Goal: Task Accomplishment & Management: Use online tool/utility

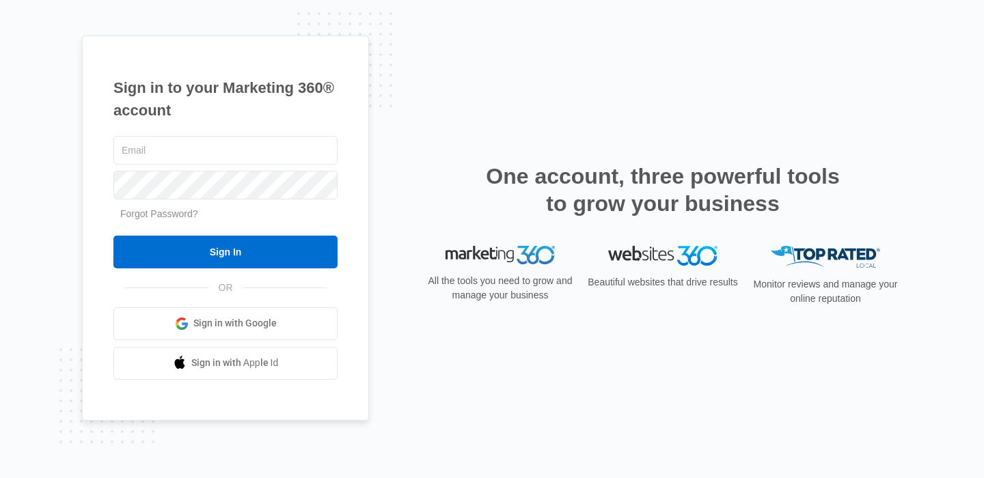
type input "[EMAIL_ADDRESS][DOMAIN_NAME]"
click at [232, 260] on input "Sign In" at bounding box center [225, 252] width 224 height 33
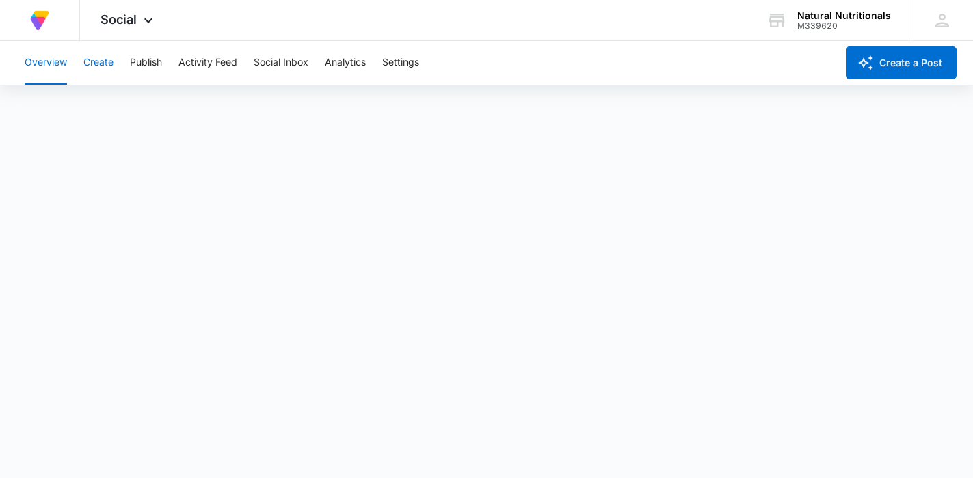
click at [96, 62] on button "Create" at bounding box center [98, 63] width 30 height 44
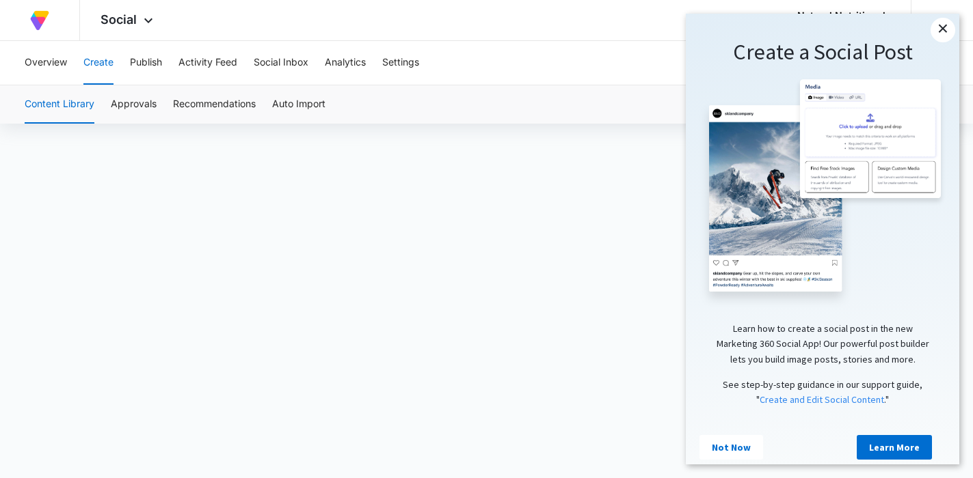
click at [940, 27] on link "×" at bounding box center [942, 30] width 25 height 25
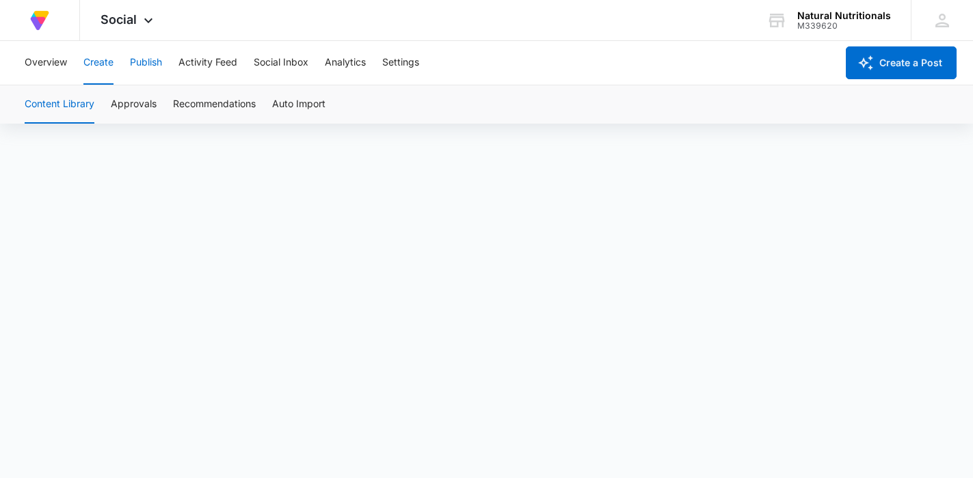
click at [150, 66] on button "Publish" at bounding box center [146, 63] width 32 height 44
click at [96, 62] on button "Create" at bounding box center [98, 63] width 30 height 44
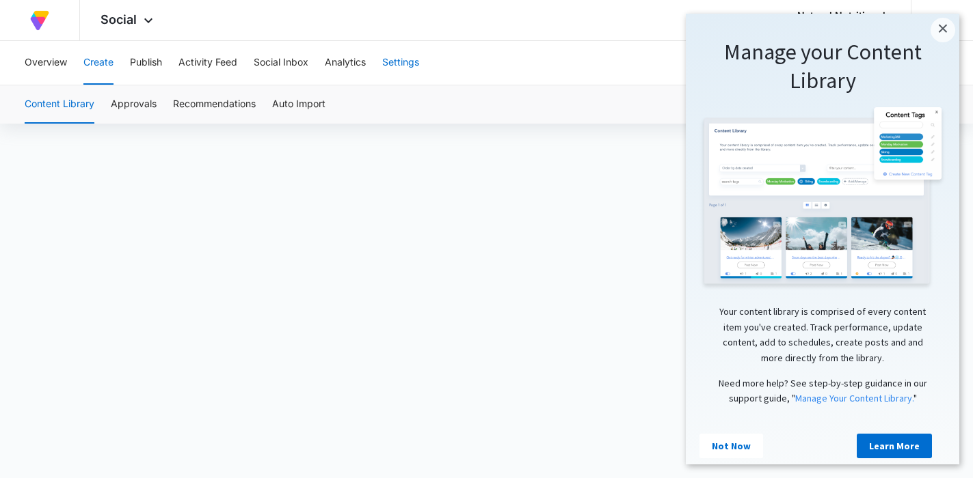
click at [400, 64] on button "Settings" at bounding box center [400, 63] width 37 height 44
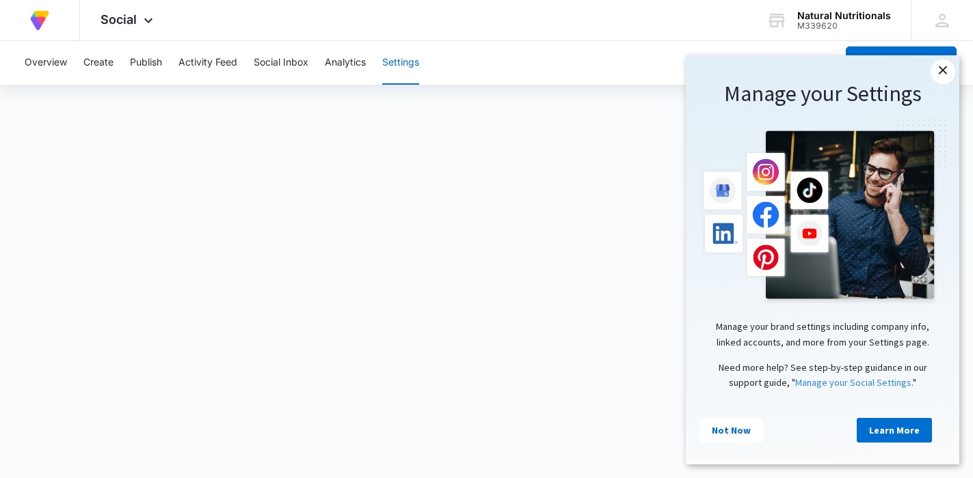
click at [947, 70] on link "×" at bounding box center [942, 71] width 25 height 25
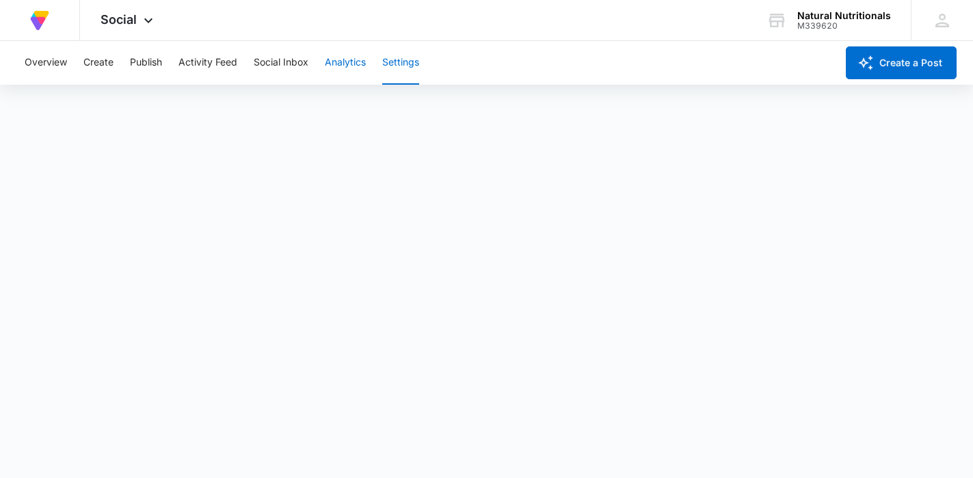
click at [339, 66] on button "Analytics" at bounding box center [345, 63] width 41 height 44
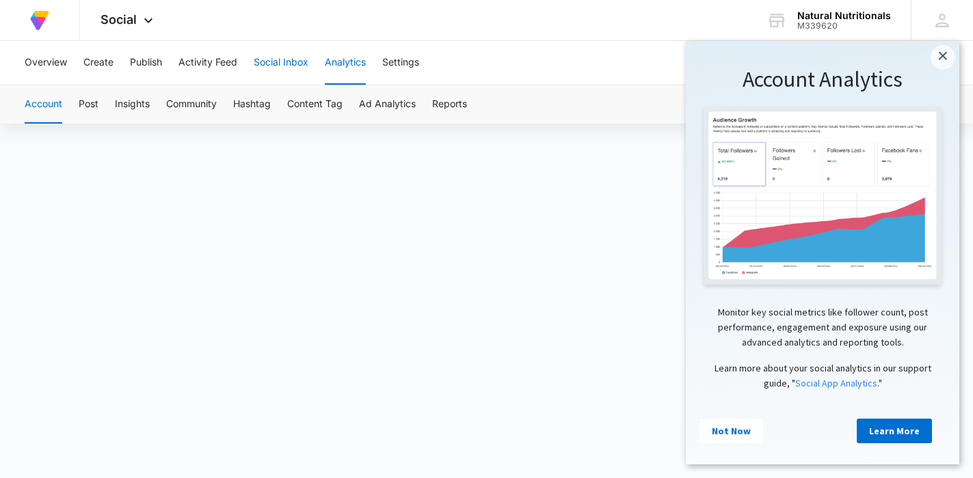
click at [294, 60] on button "Social Inbox" at bounding box center [281, 63] width 55 height 44
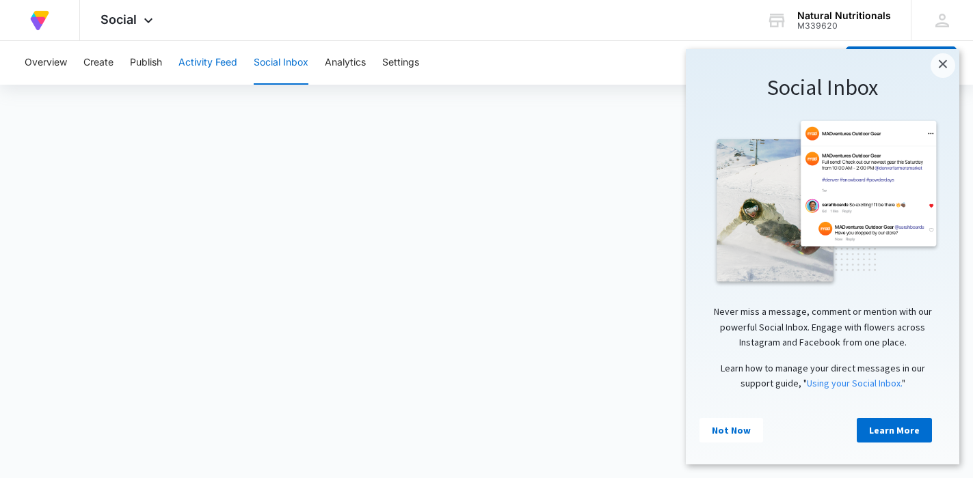
click at [210, 62] on button "Activity Feed" at bounding box center [207, 63] width 59 height 44
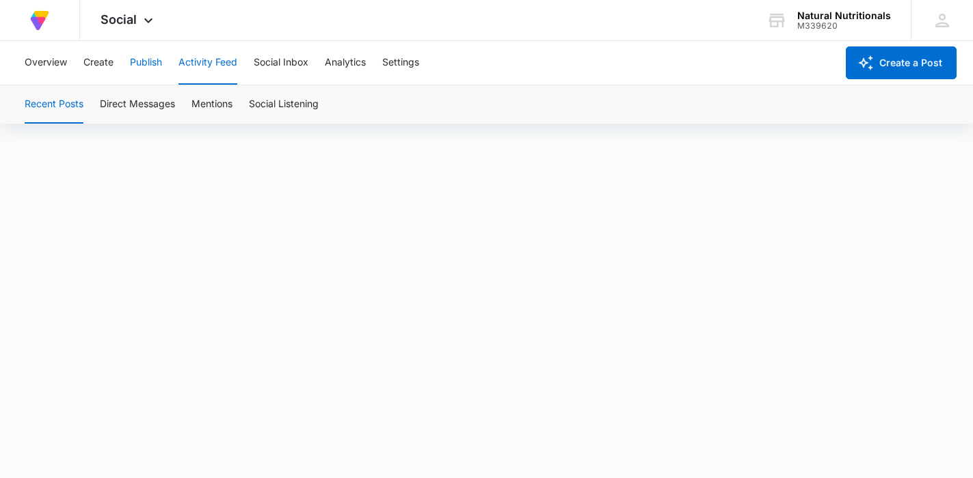
click at [141, 64] on button "Publish" at bounding box center [146, 63] width 32 height 44
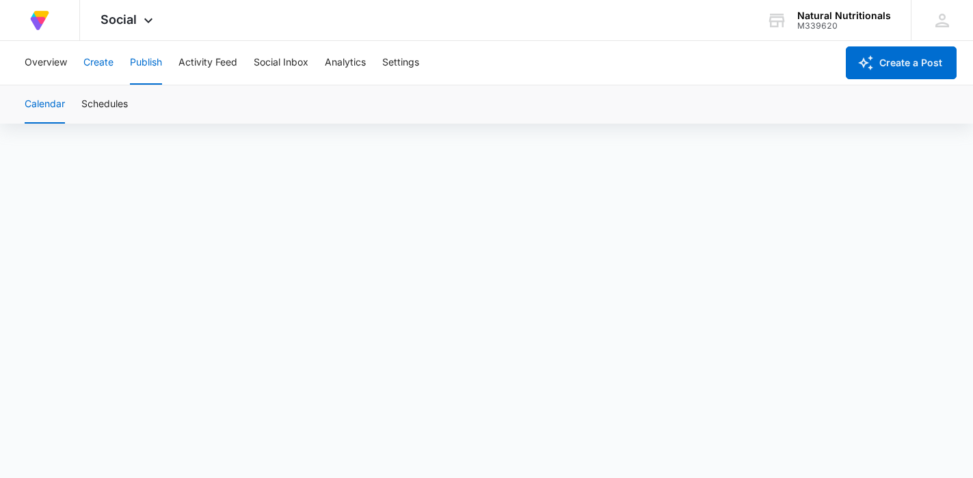
click at [98, 64] on button "Create" at bounding box center [98, 63] width 30 height 44
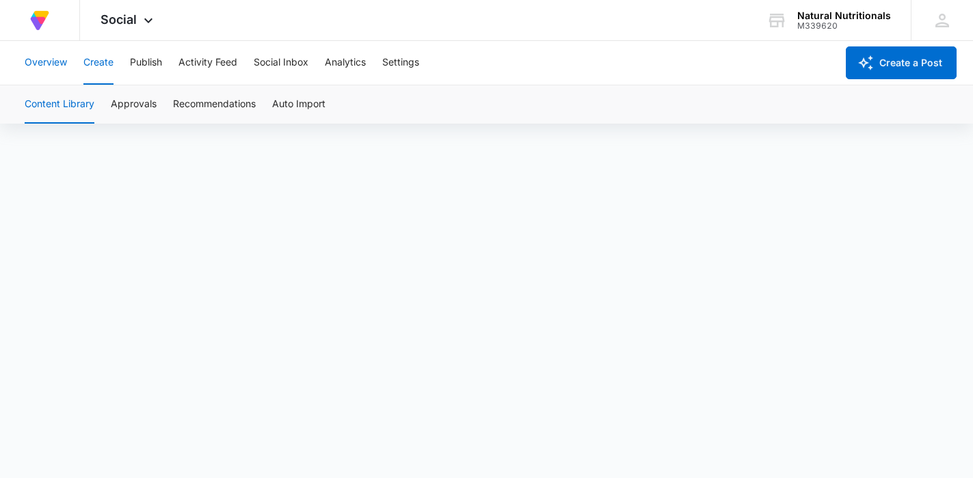
click at [44, 62] on button "Overview" at bounding box center [46, 63] width 42 height 44
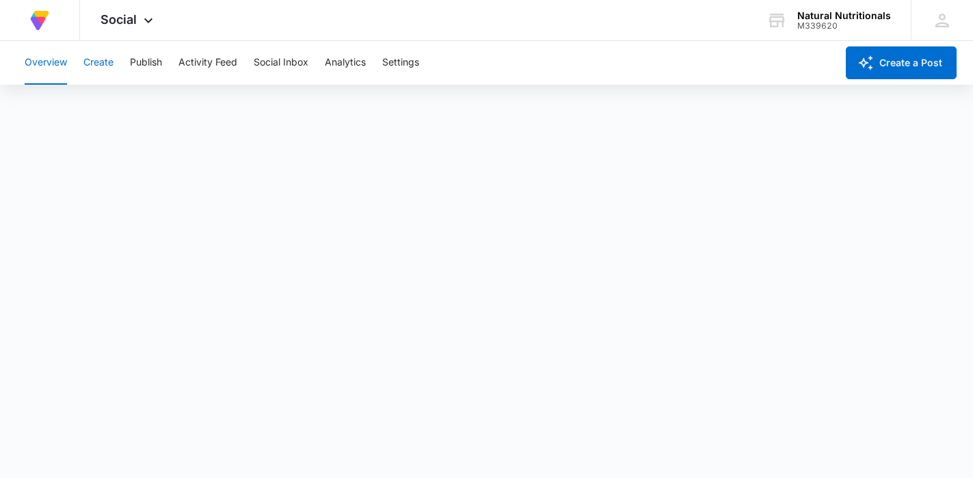
click at [100, 65] on button "Create" at bounding box center [98, 63] width 30 height 44
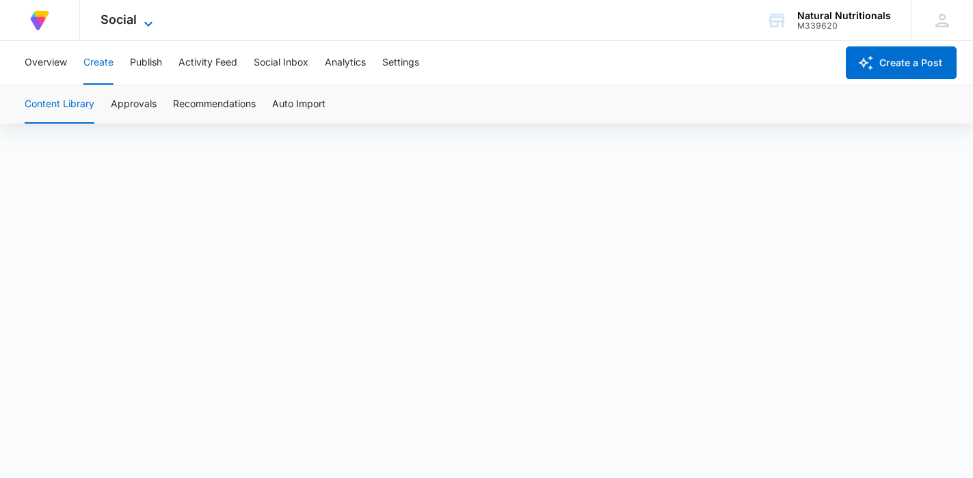
click at [147, 19] on icon at bounding box center [148, 24] width 16 height 16
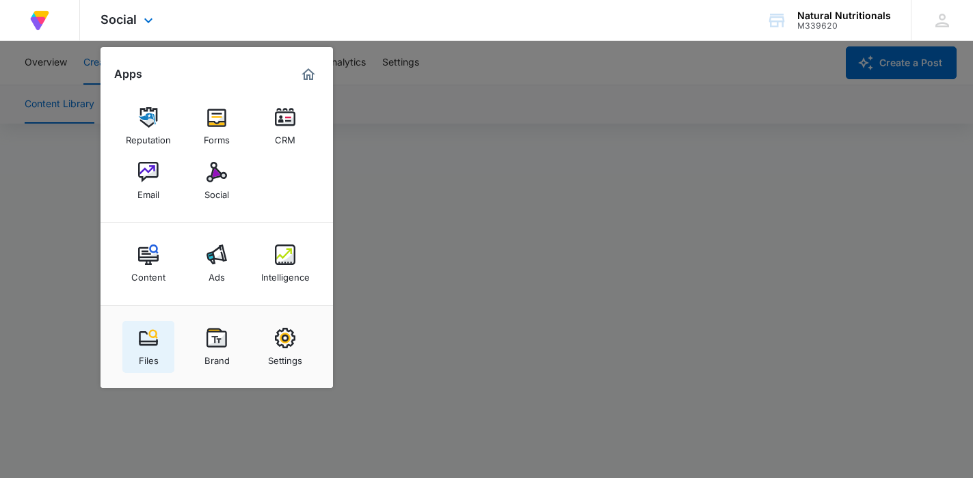
click at [151, 343] on img at bounding box center [148, 338] width 21 height 21
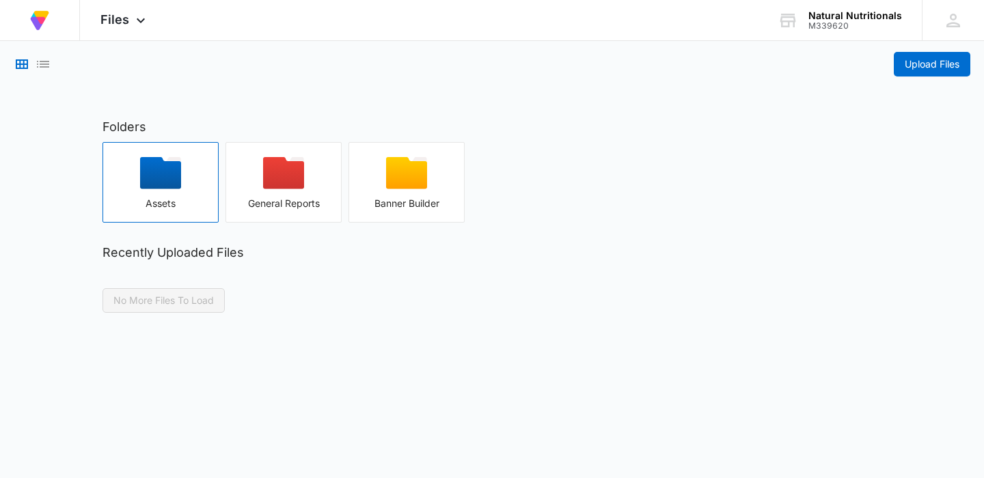
click at [167, 170] on icon "button" at bounding box center [160, 173] width 41 height 32
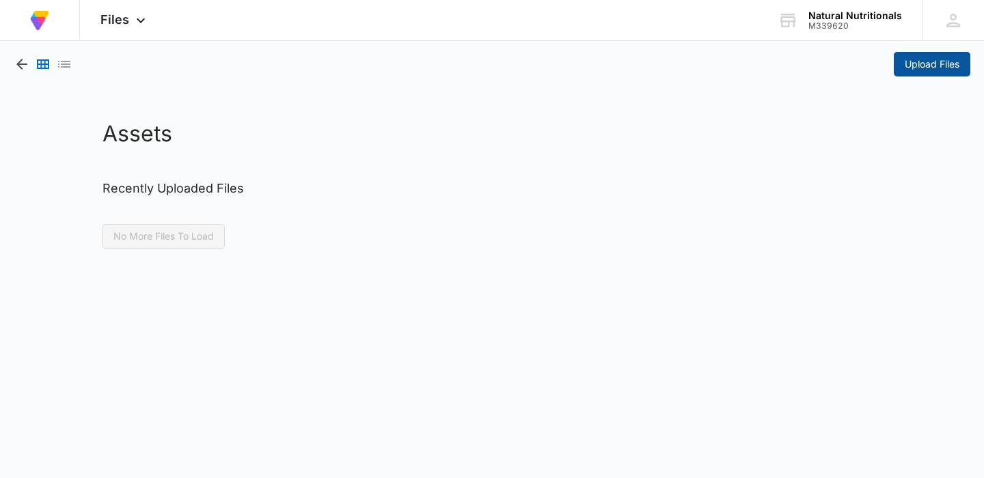
click at [943, 65] on span "Upload Files" at bounding box center [932, 64] width 55 height 15
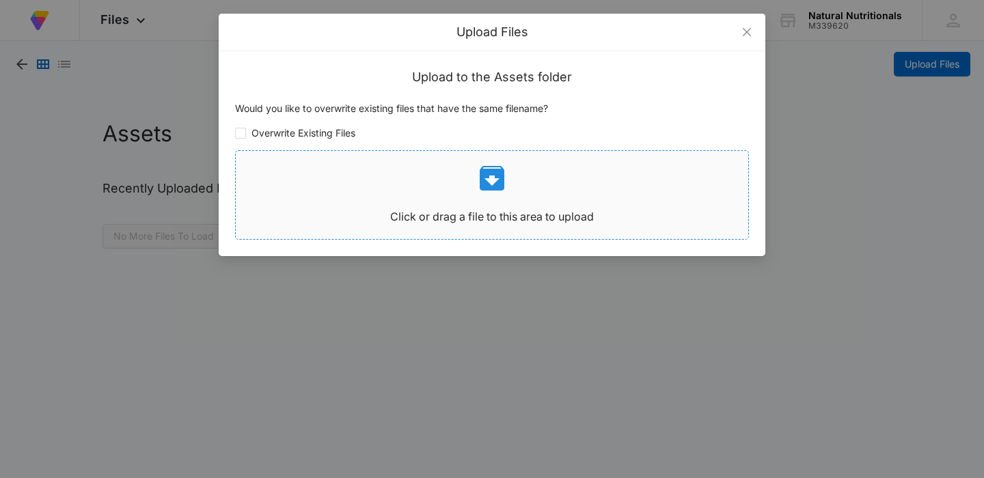
click at [490, 177] on icon at bounding box center [492, 178] width 33 height 33
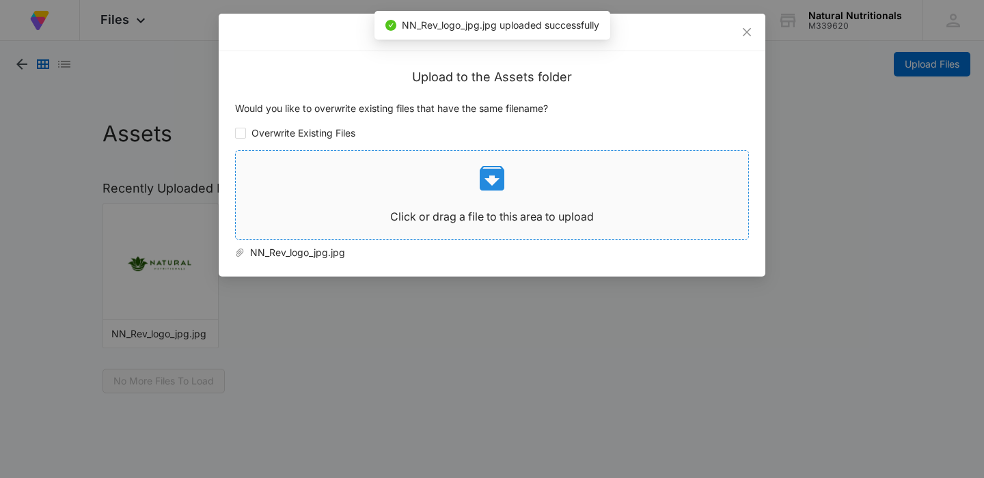
click at [493, 182] on icon at bounding box center [492, 178] width 33 height 33
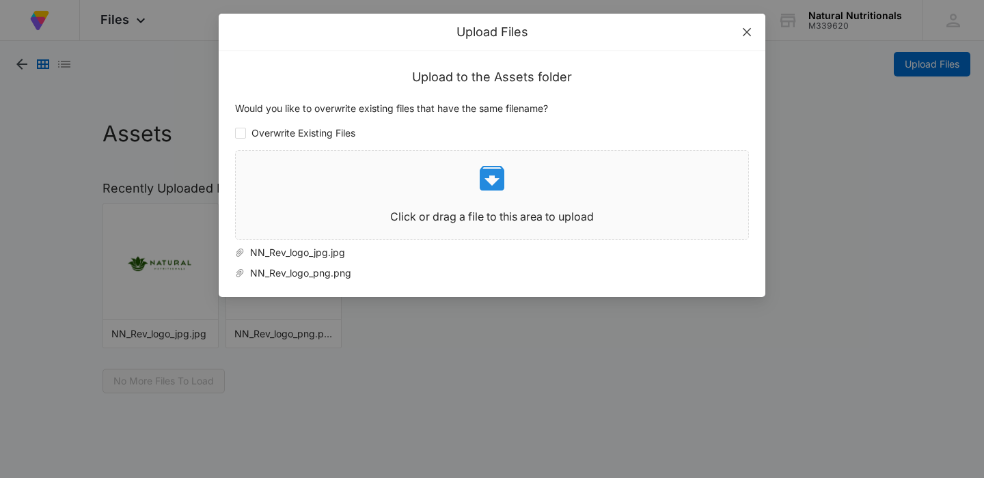
click at [747, 31] on icon "close" at bounding box center [747, 32] width 11 height 11
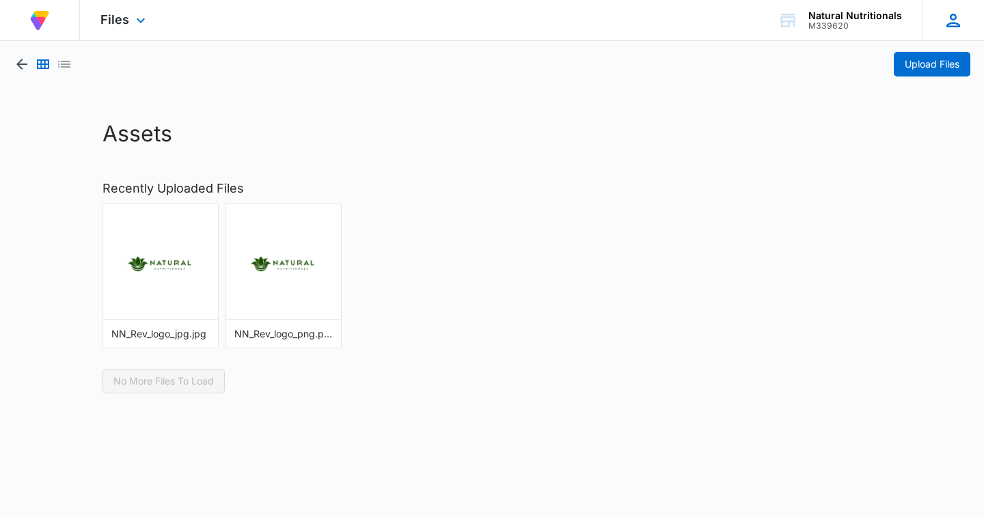
click at [951, 21] on icon at bounding box center [953, 20] width 21 height 21
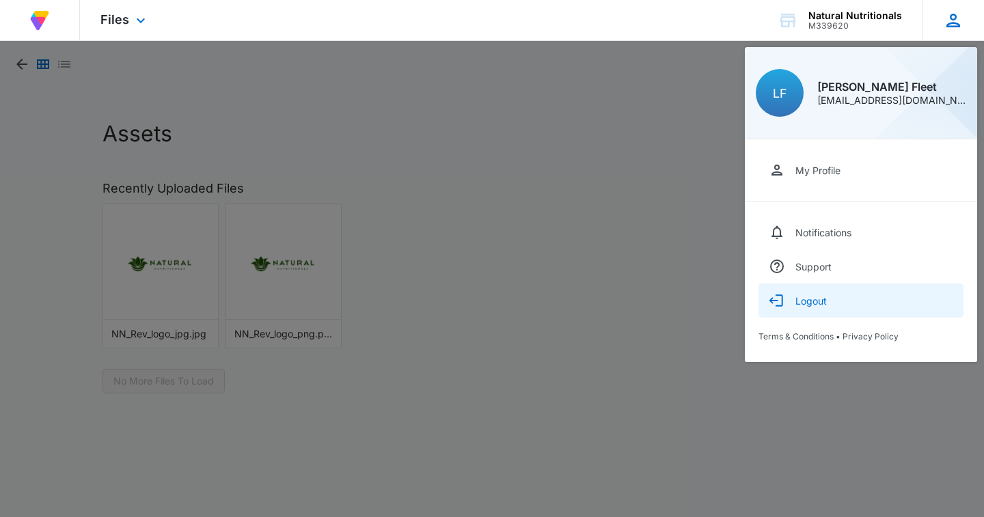
click at [813, 306] on div "Logout" at bounding box center [811, 301] width 31 height 12
